Goal: Information Seeking & Learning: Learn about a topic

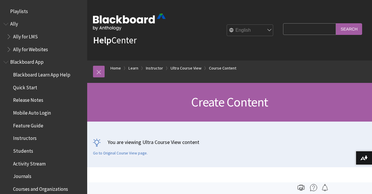
scroll to position [869, 0]
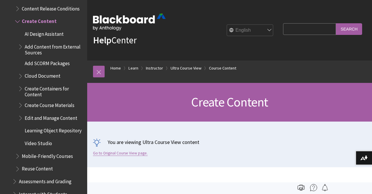
click at [112, 151] on link "Go to Original Course View page." at bounding box center [120, 153] width 55 height 5
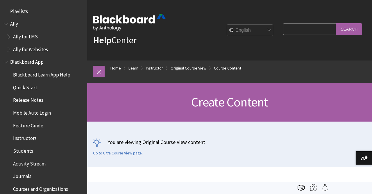
scroll to position [831, 0]
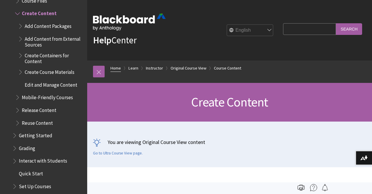
click at [116, 68] on link "Home" at bounding box center [115, 68] width 10 height 7
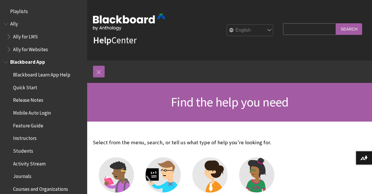
click at [23, 151] on span "Students" at bounding box center [23, 150] width 20 height 8
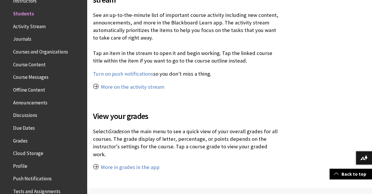
scroll to position [581, 0]
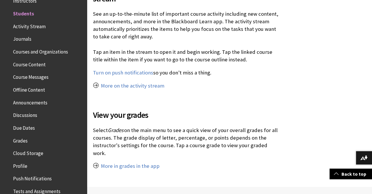
click at [26, 142] on span "Grades" at bounding box center [20, 140] width 15 height 8
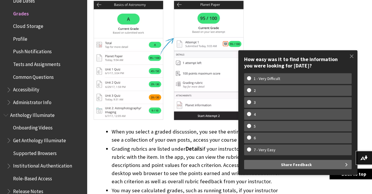
scroll to position [704, 0]
click at [352, 57] on span at bounding box center [352, 56] width 12 height 12
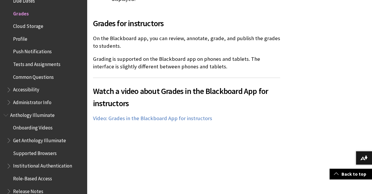
scroll to position [1630, 0]
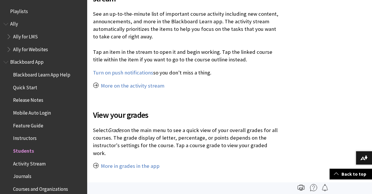
scroll to position [146, 0]
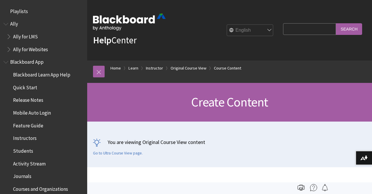
scroll to position [830, 0]
